Goal: Transaction & Acquisition: Purchase product/service

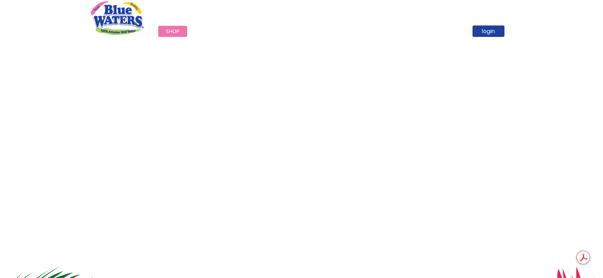
click at [174, 29] on span "Shop" at bounding box center [173, 31] width 14 height 7
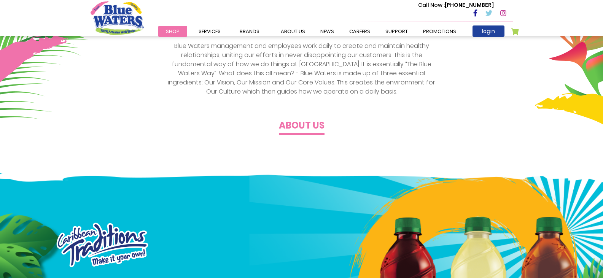
scroll to position [336, 0]
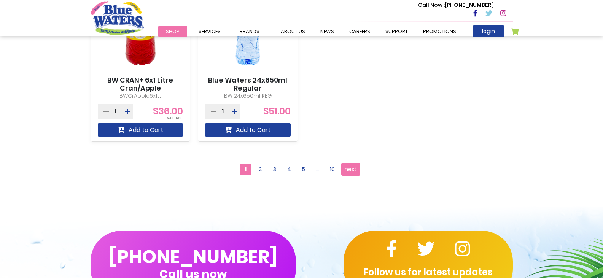
scroll to position [747, 0]
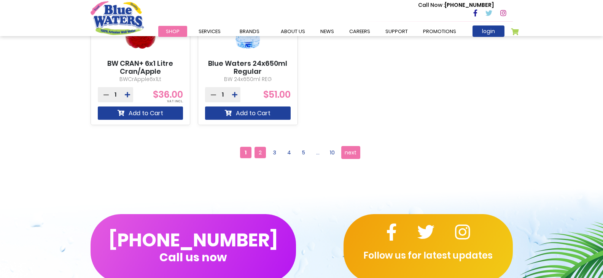
click at [257, 155] on span "2" at bounding box center [259, 152] width 11 height 11
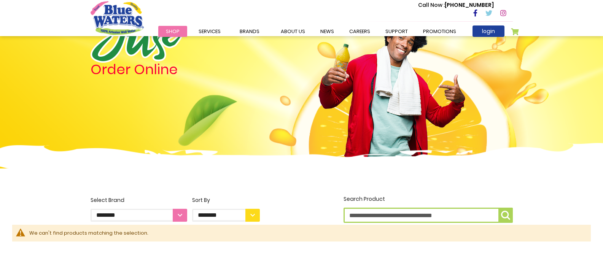
scroll to position [41, 0]
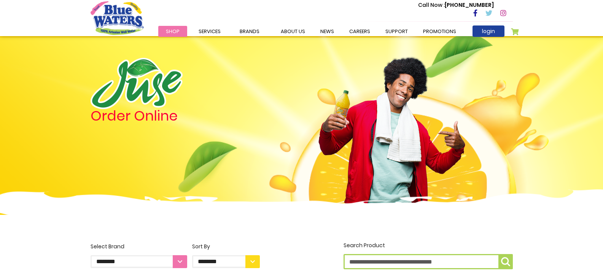
scroll to position [801, 0]
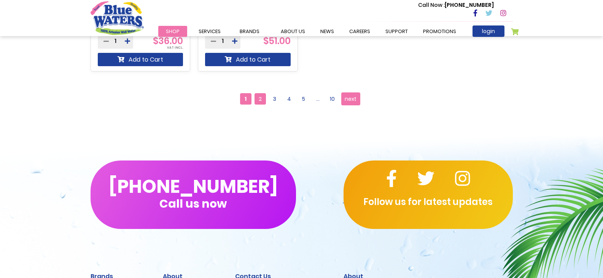
click at [259, 99] on span "2" at bounding box center [259, 98] width 11 height 11
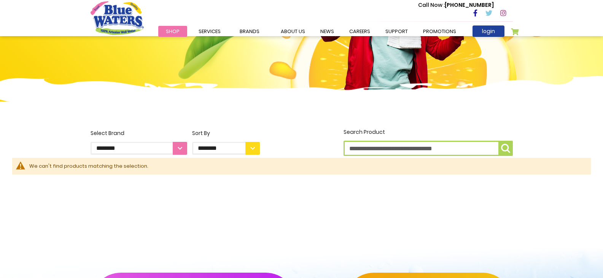
scroll to position [114, 0]
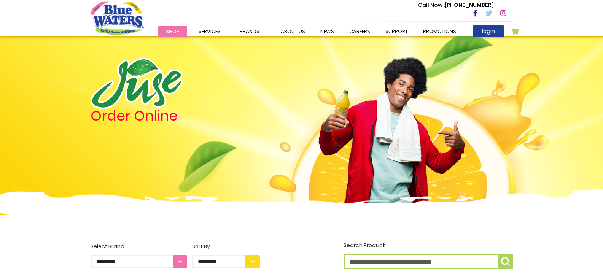
scroll to position [801, 0]
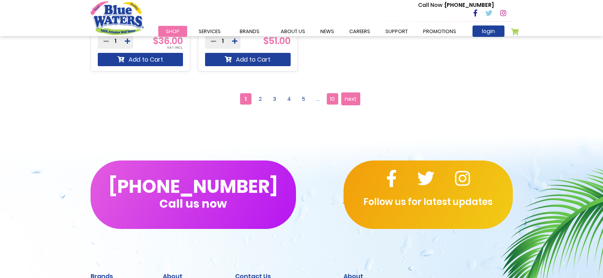
click at [330, 99] on span "10" at bounding box center [332, 98] width 11 height 11
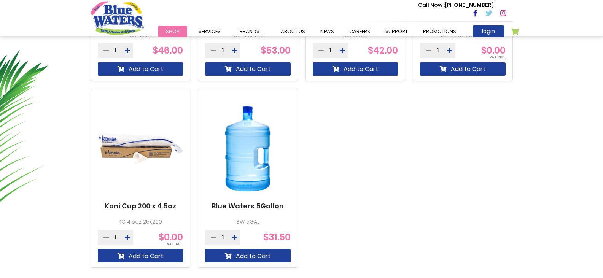
scroll to position [418, 0]
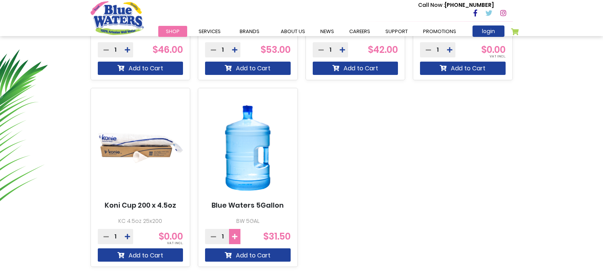
click at [234, 237] on icon at bounding box center [234, 237] width 5 height 6
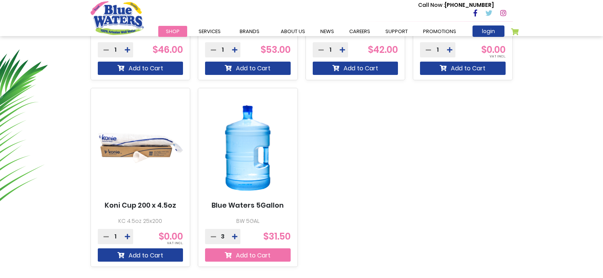
click at [241, 256] on button "Add to Cart" at bounding box center [248, 254] width 86 height 13
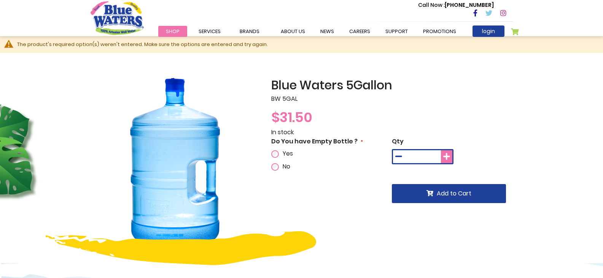
click at [448, 157] on icon at bounding box center [446, 157] width 7 height 8
type input "*"
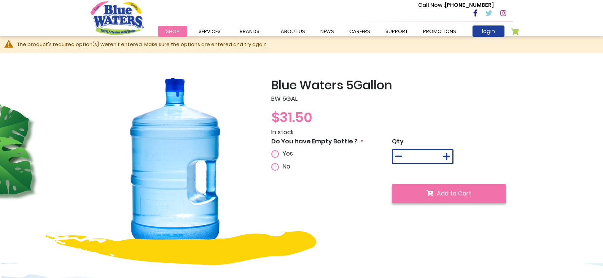
click at [444, 195] on span "Add to Cart" at bounding box center [454, 193] width 35 height 9
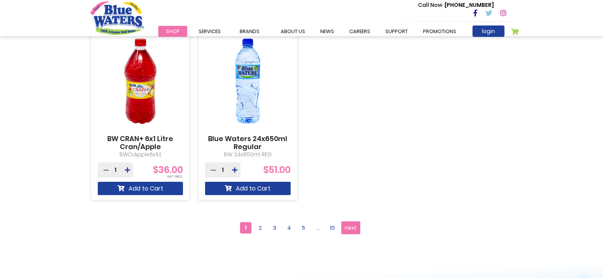
scroll to position [664, 0]
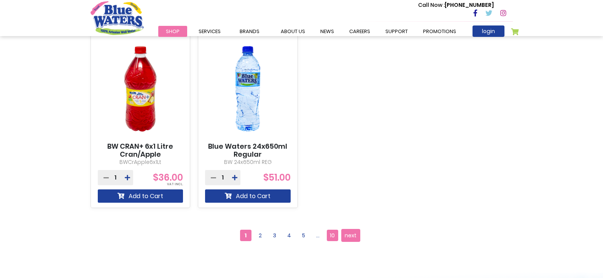
click at [334, 236] on span "10" at bounding box center [332, 235] width 11 height 11
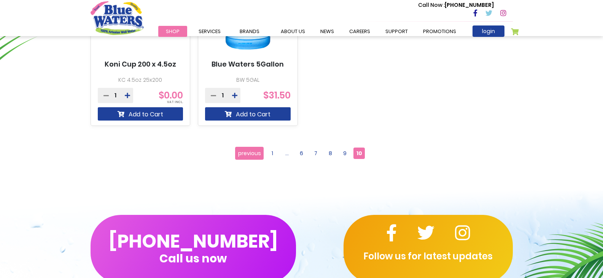
scroll to position [571, 0]
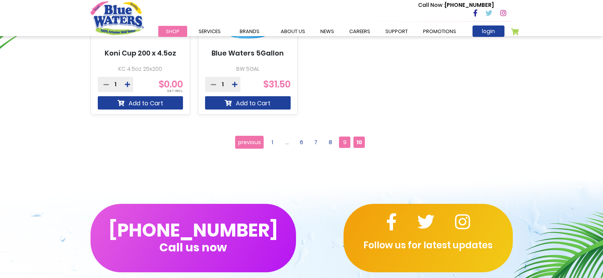
click at [342, 142] on span "9" at bounding box center [344, 142] width 11 height 11
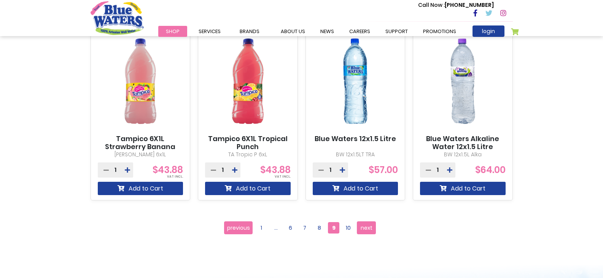
scroll to position [685, 0]
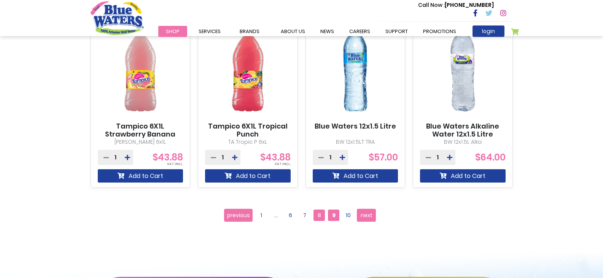
click at [319, 217] on span "8" at bounding box center [318, 215] width 11 height 11
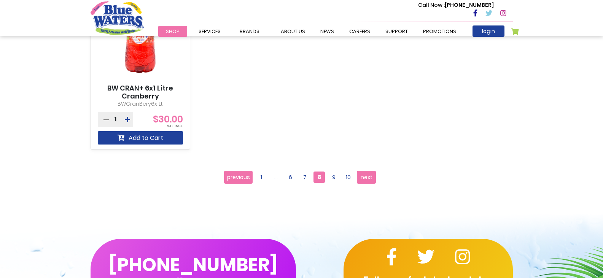
scroll to position [799, 0]
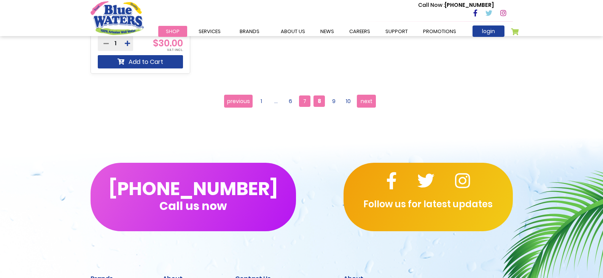
click at [306, 103] on span "7" at bounding box center [304, 100] width 11 height 11
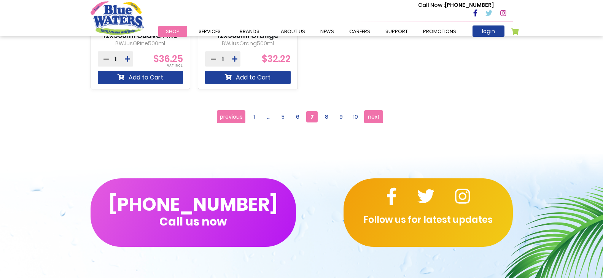
scroll to position [799, 0]
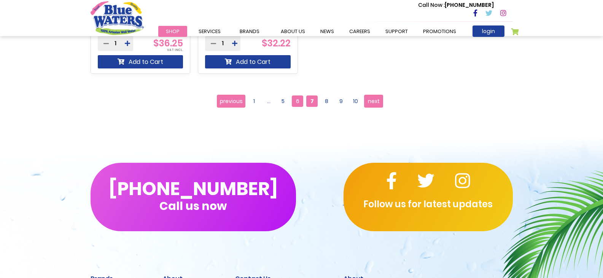
click at [293, 100] on span "6" at bounding box center [297, 100] width 11 height 11
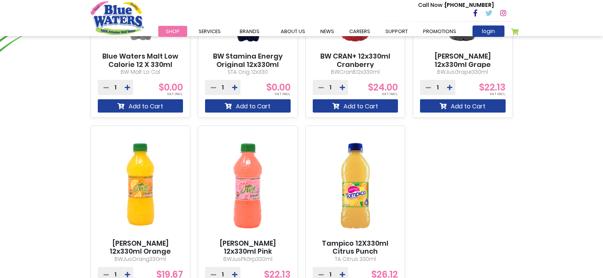
scroll to position [609, 0]
